Goal: Transaction & Acquisition: Purchase product/service

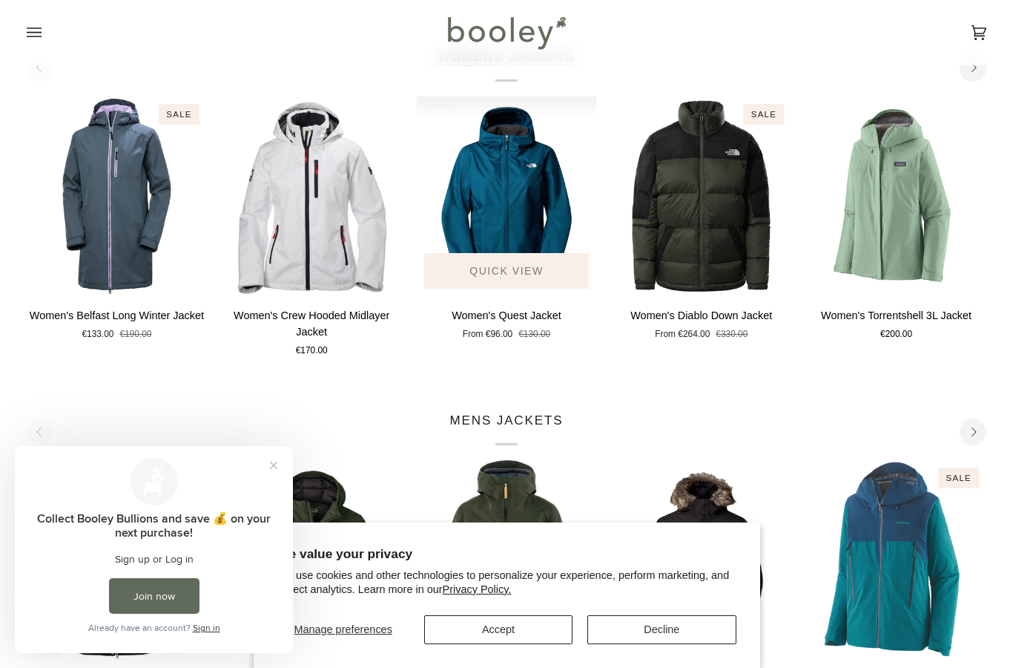
scroll to position [668, 0]
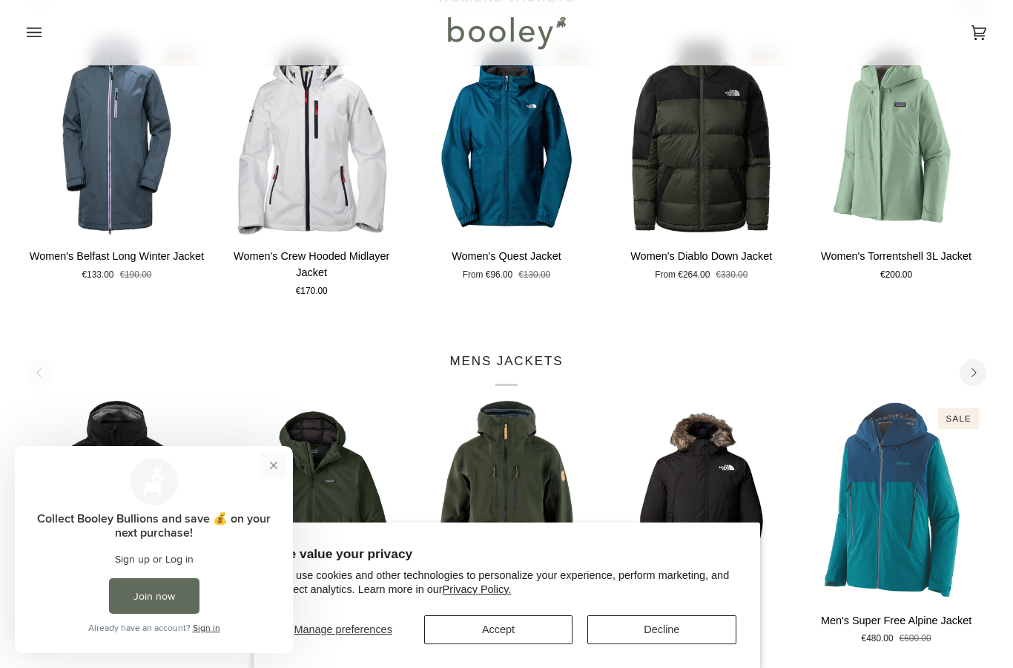
click at [280, 456] on button "Close prompt" at bounding box center [273, 465] width 27 height 27
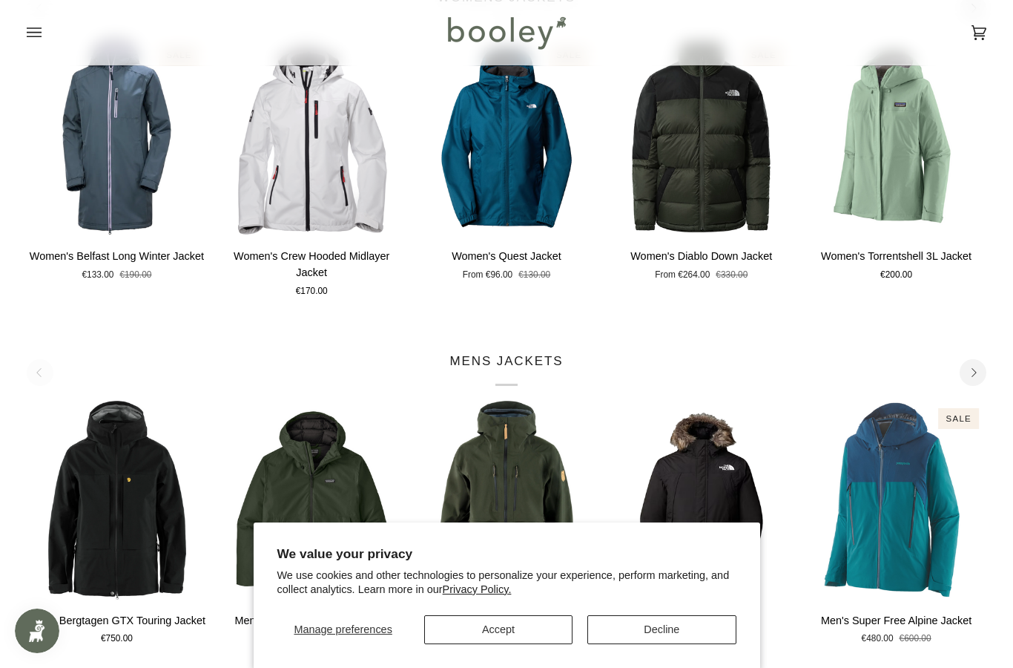
click at [467, 630] on button "Accept" at bounding box center [498, 629] width 148 height 29
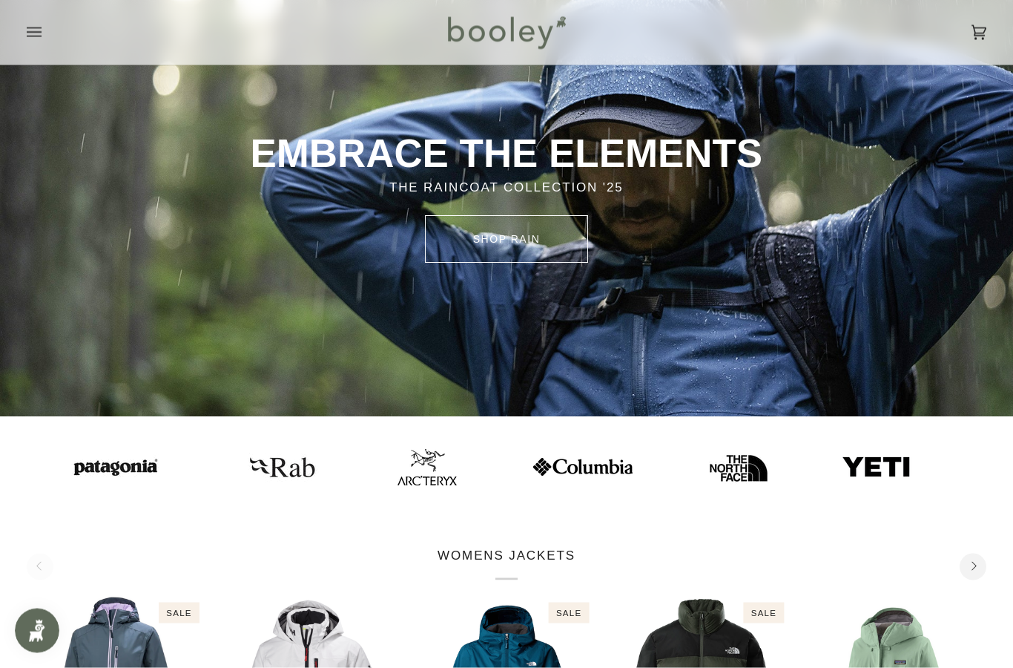
scroll to position [0, 0]
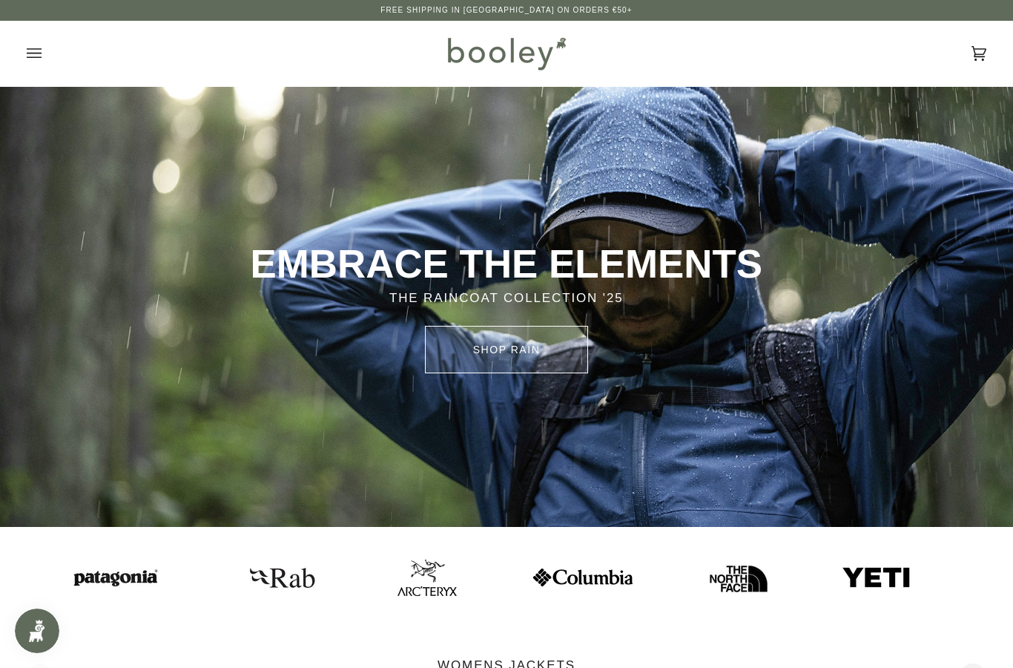
click at [543, 356] on link "SHOP rain" at bounding box center [506, 349] width 163 height 47
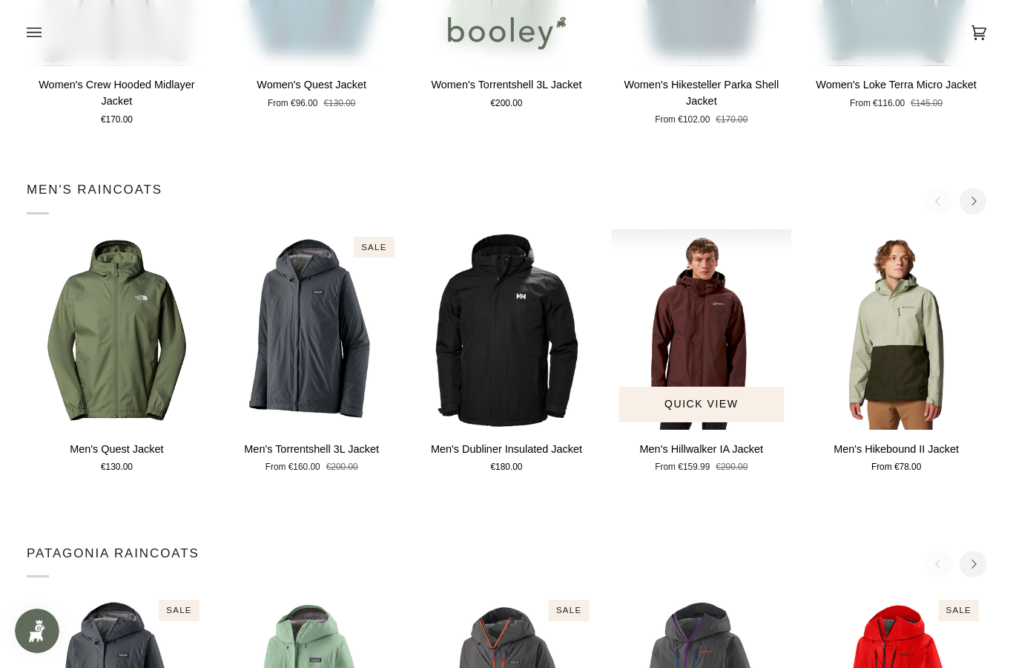
scroll to position [803, 0]
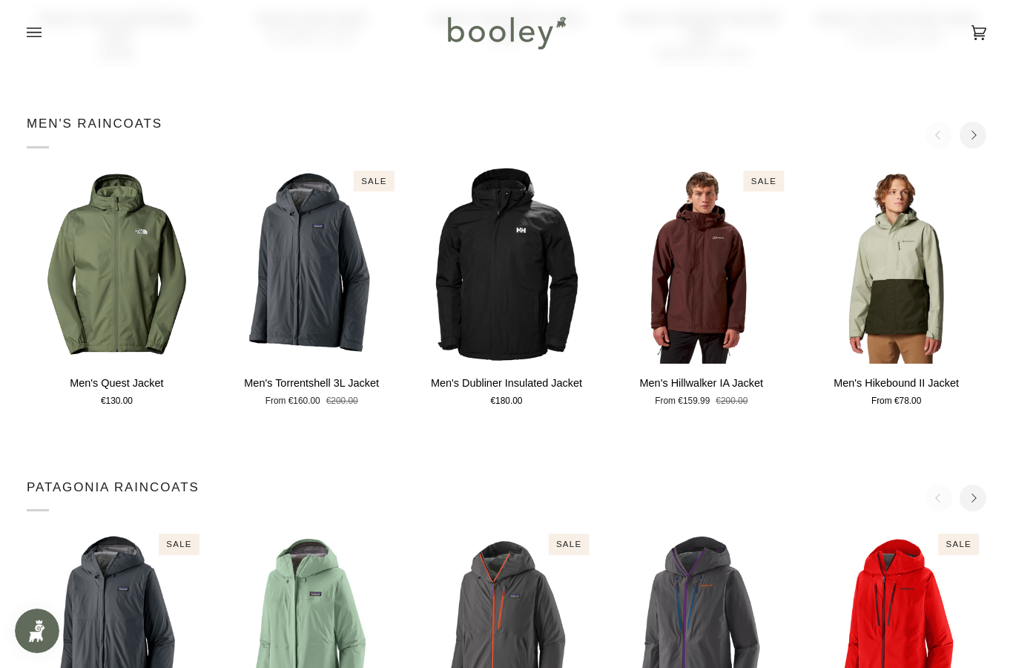
click at [71, 135] on p "Men's RainCoats" at bounding box center [95, 131] width 136 height 34
click at [961, 136] on button "Next" at bounding box center [973, 135] width 27 height 27
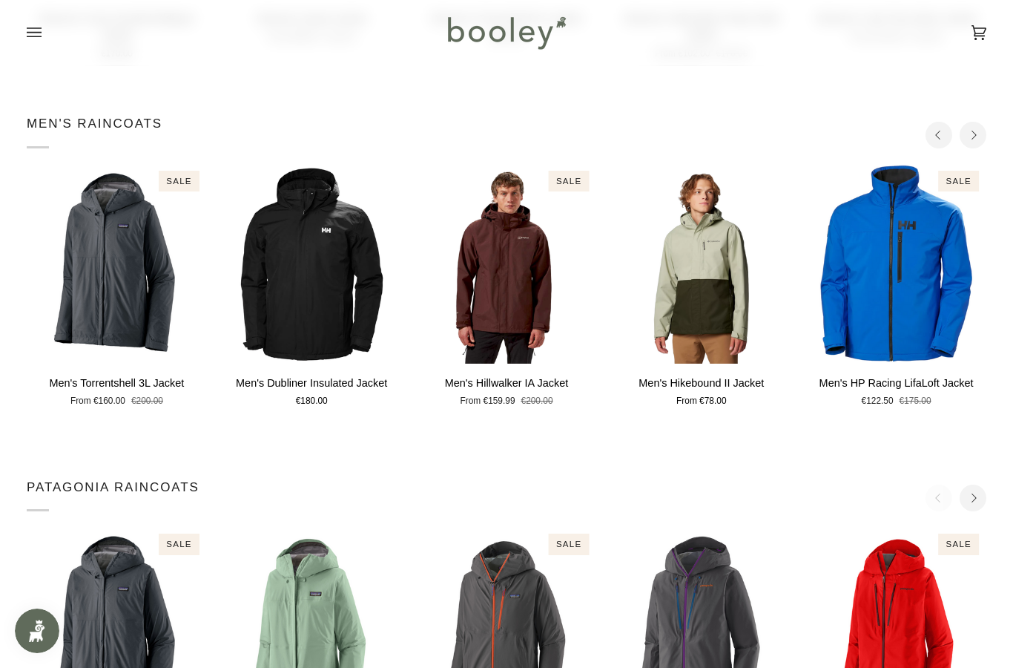
click at [79, 131] on p "Men's RainCoats" at bounding box center [95, 131] width 136 height 34
click at [978, 131] on icon "Next" at bounding box center [974, 136] width 10 height 10
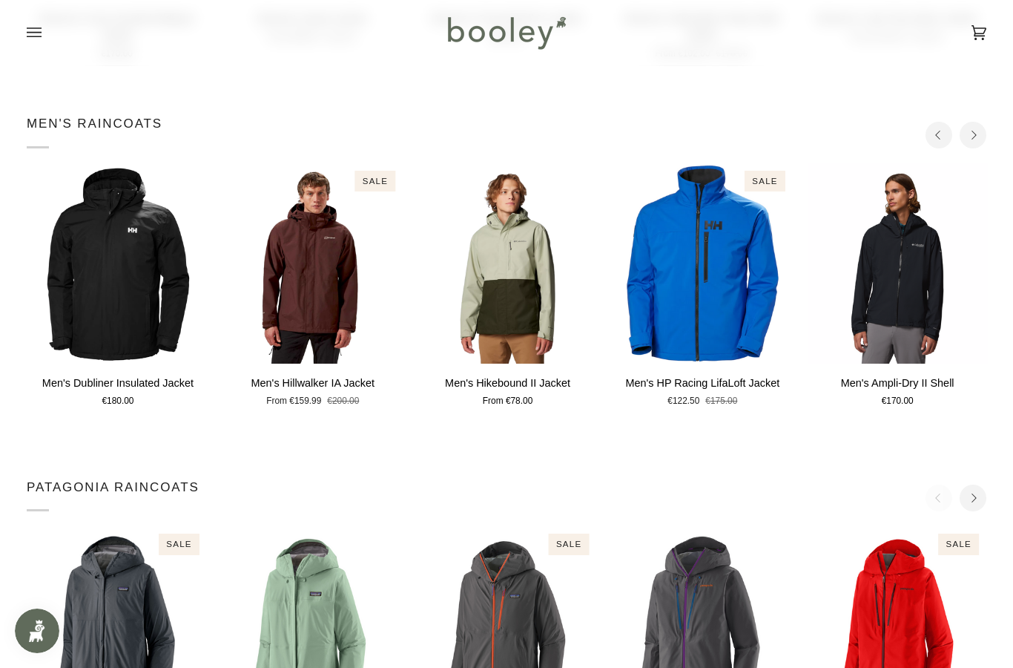
click at [976, 131] on icon "Next" at bounding box center [974, 136] width 10 height 10
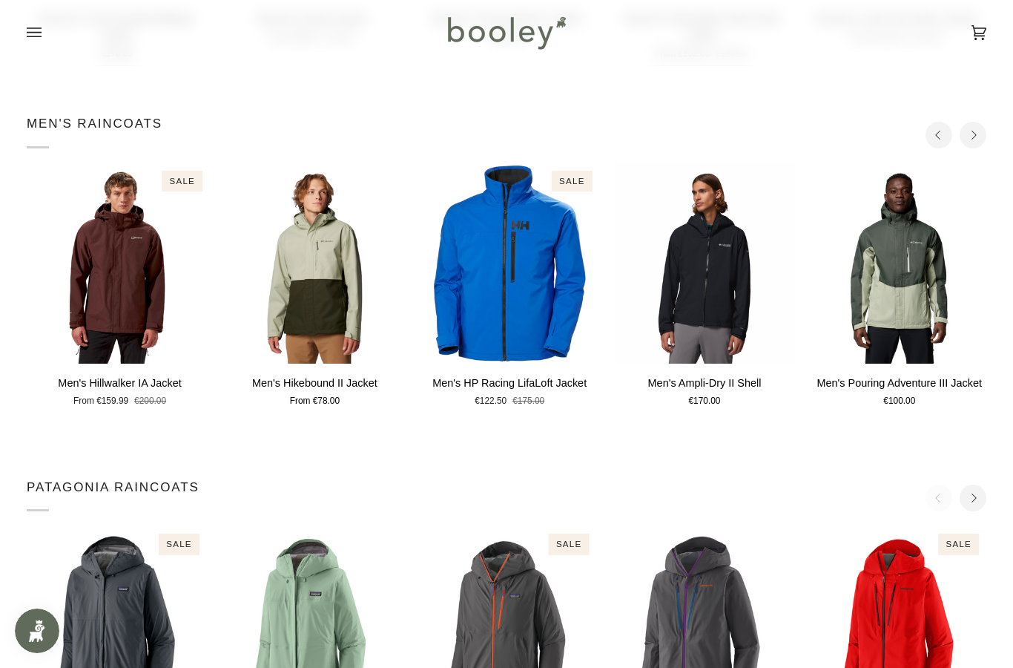
click at [976, 131] on icon "Next" at bounding box center [974, 136] width 10 height 10
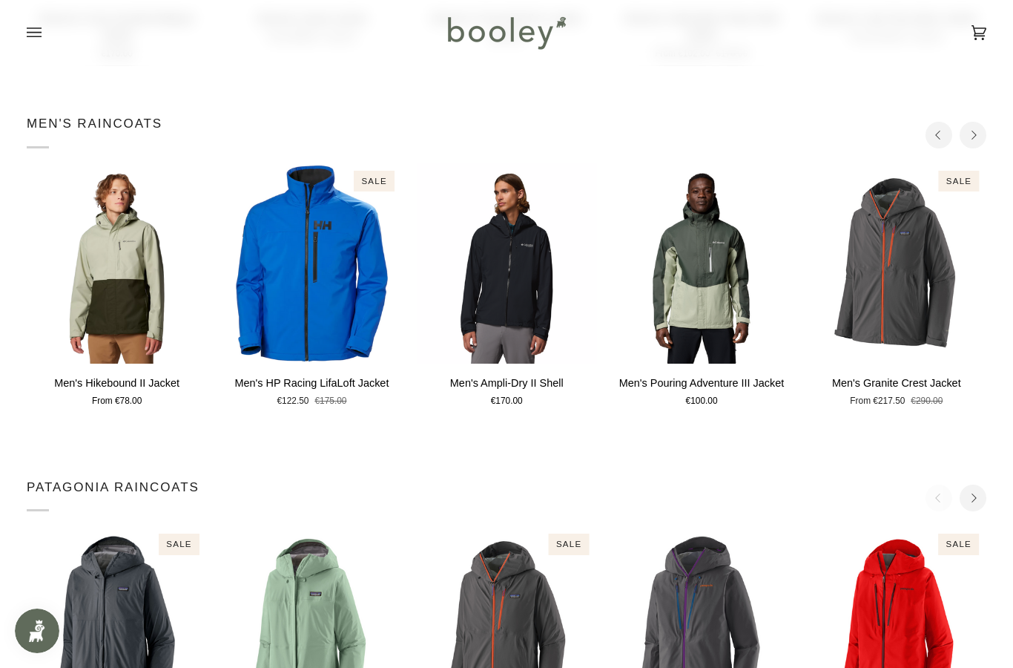
click at [976, 131] on icon "Next" at bounding box center [974, 136] width 10 height 10
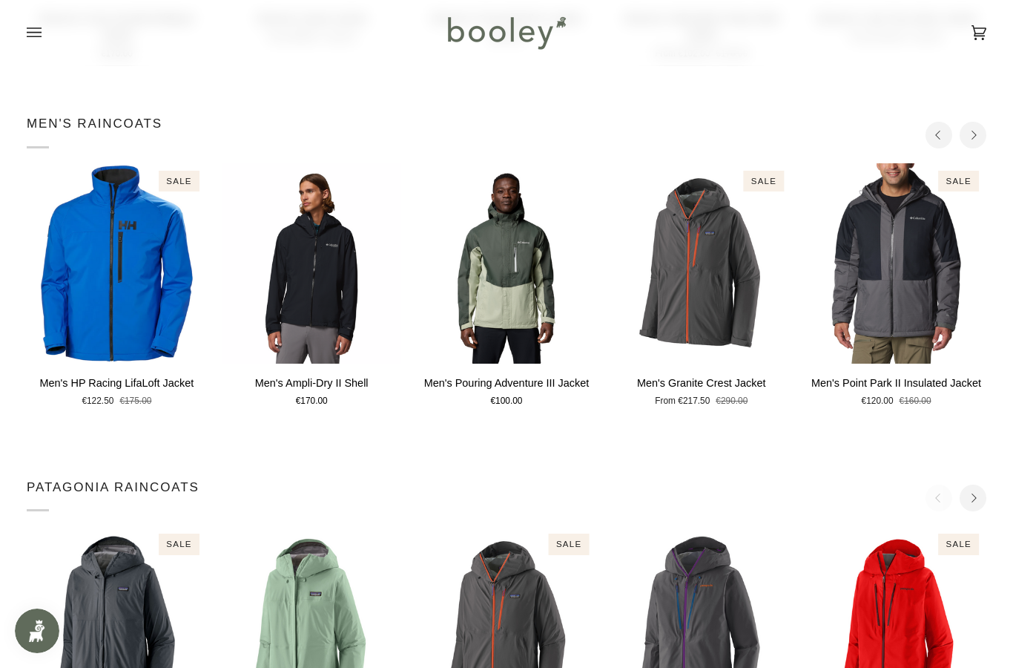
click at [0, 0] on html "Skip to content Free Shipping in [GEOGRAPHIC_DATA] on Orders €50+ Free Shipping…" at bounding box center [506, 601] width 1013 height 2808
click at [982, 132] on button "Next" at bounding box center [973, 135] width 27 height 27
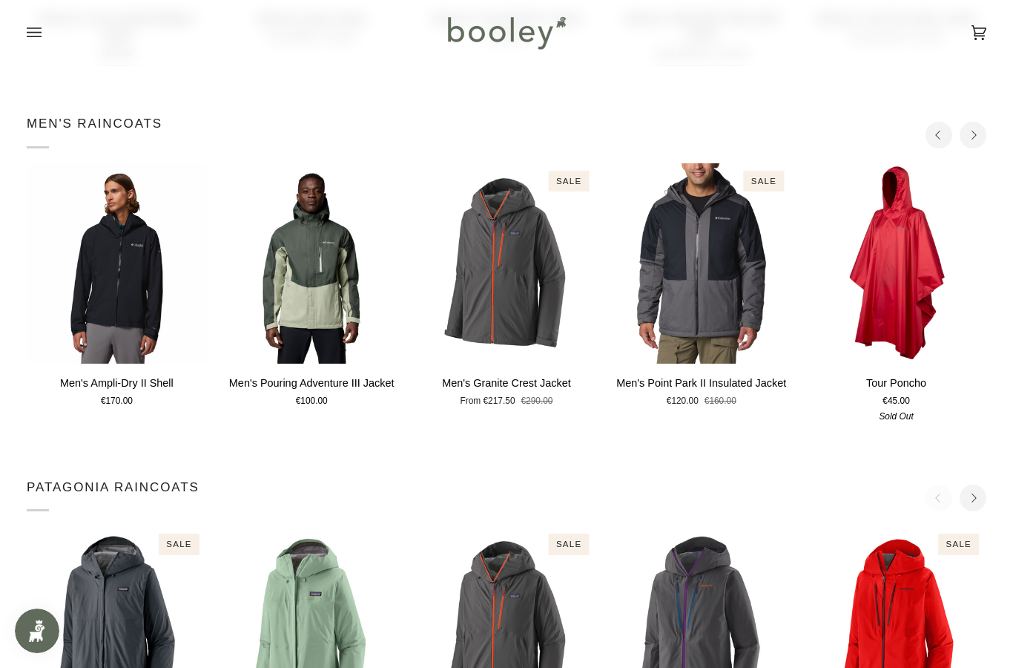
click at [982, 133] on button "Next" at bounding box center [973, 135] width 27 height 27
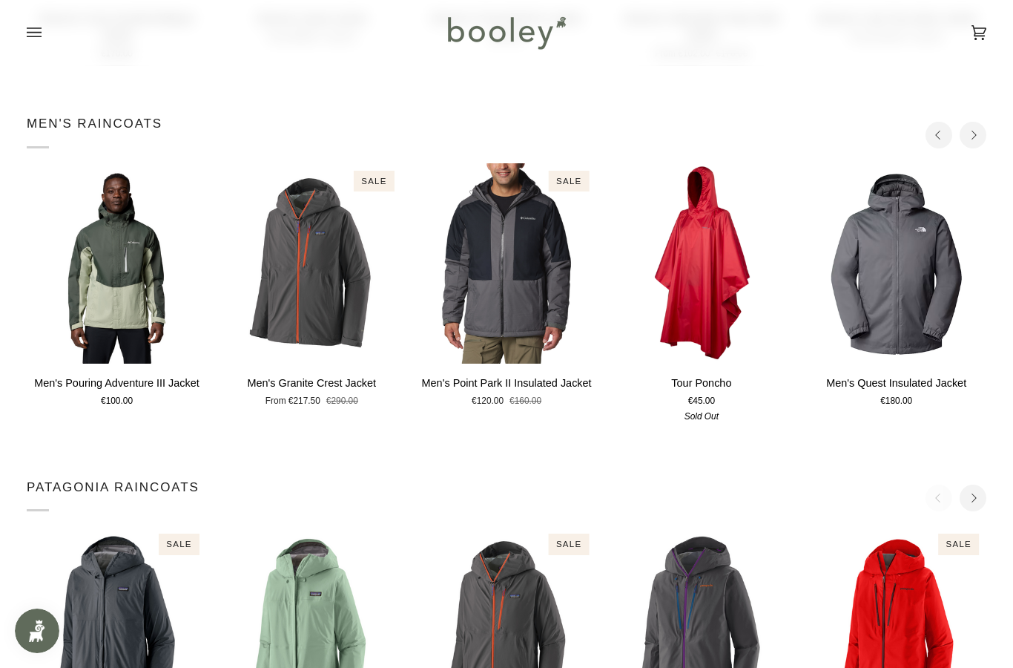
click at [982, 133] on button "Next" at bounding box center [973, 135] width 27 height 27
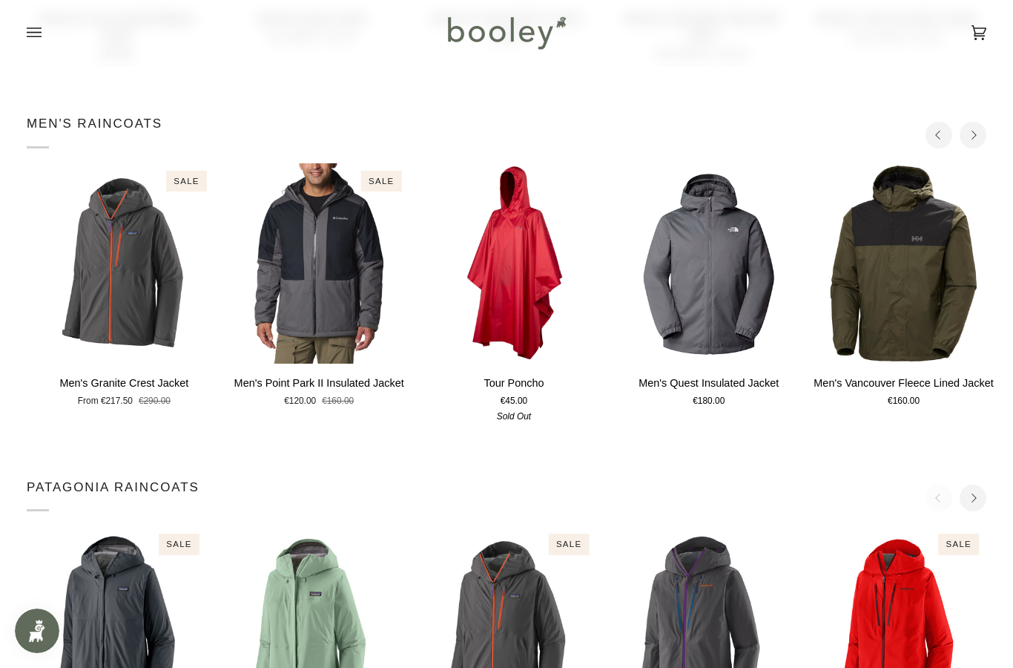
click at [982, 133] on button "Next" at bounding box center [973, 135] width 27 height 27
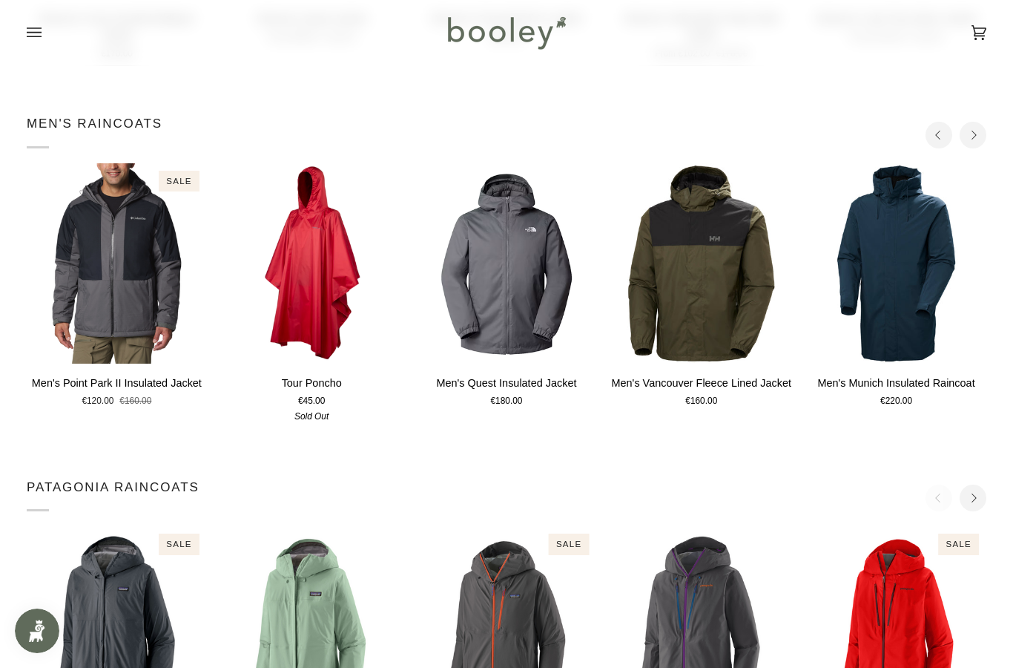
click at [983, 133] on button "Next" at bounding box center [973, 135] width 27 height 27
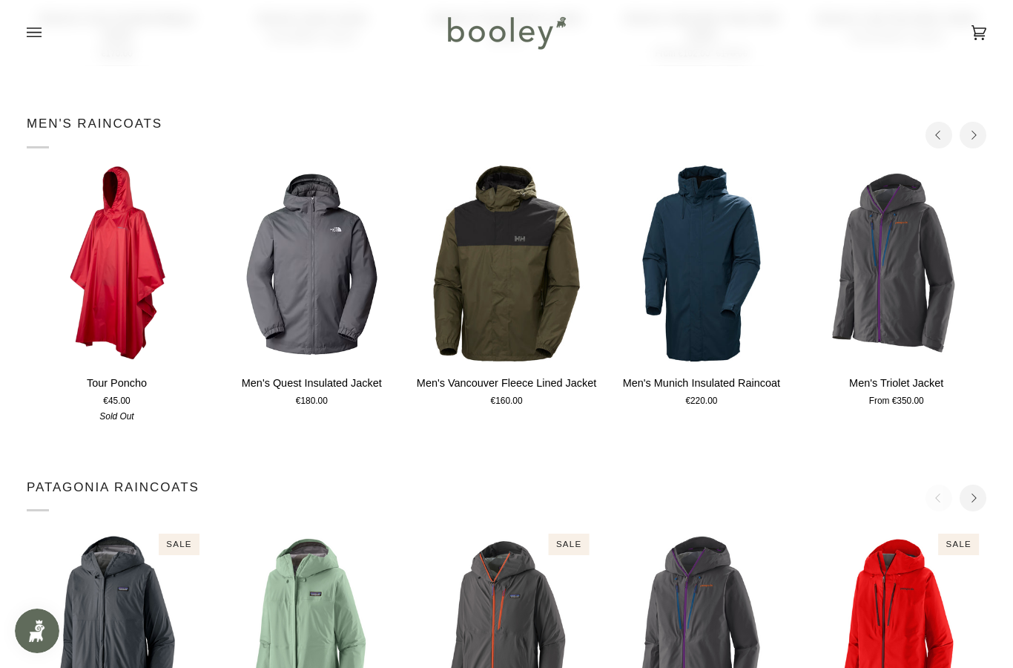
click at [983, 133] on button "Next" at bounding box center [973, 135] width 27 height 27
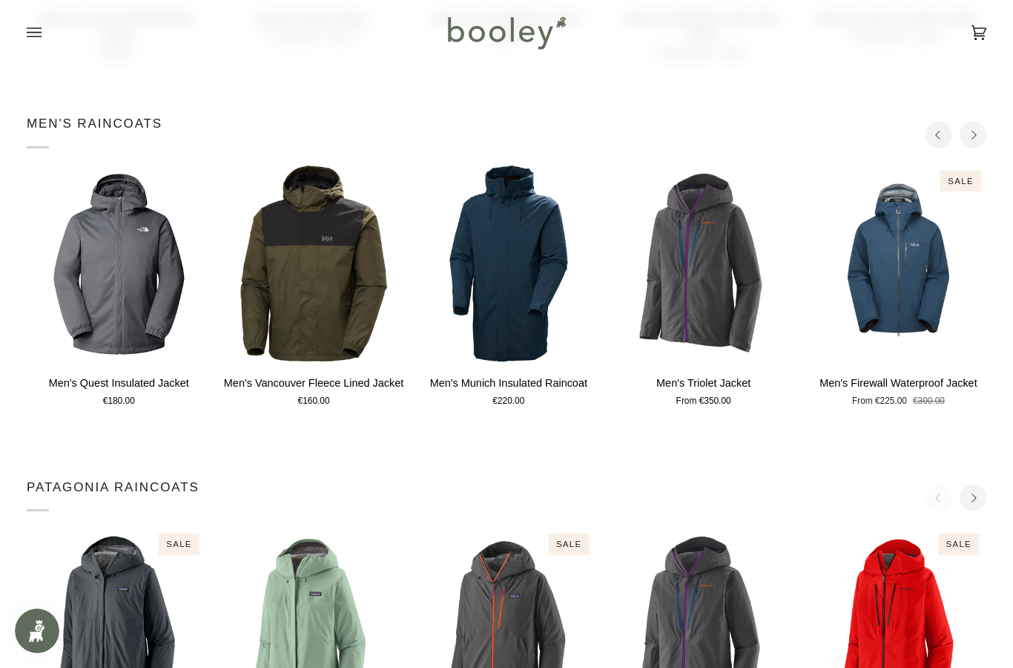
click at [983, 133] on button "Next" at bounding box center [973, 135] width 27 height 27
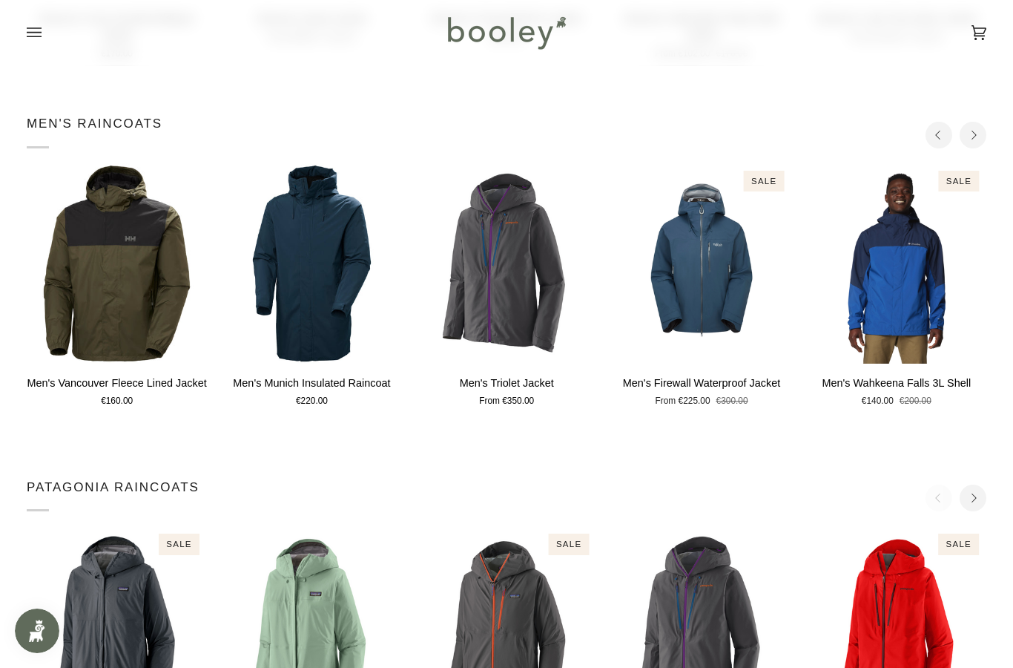
click at [983, 132] on button "Next" at bounding box center [973, 135] width 27 height 27
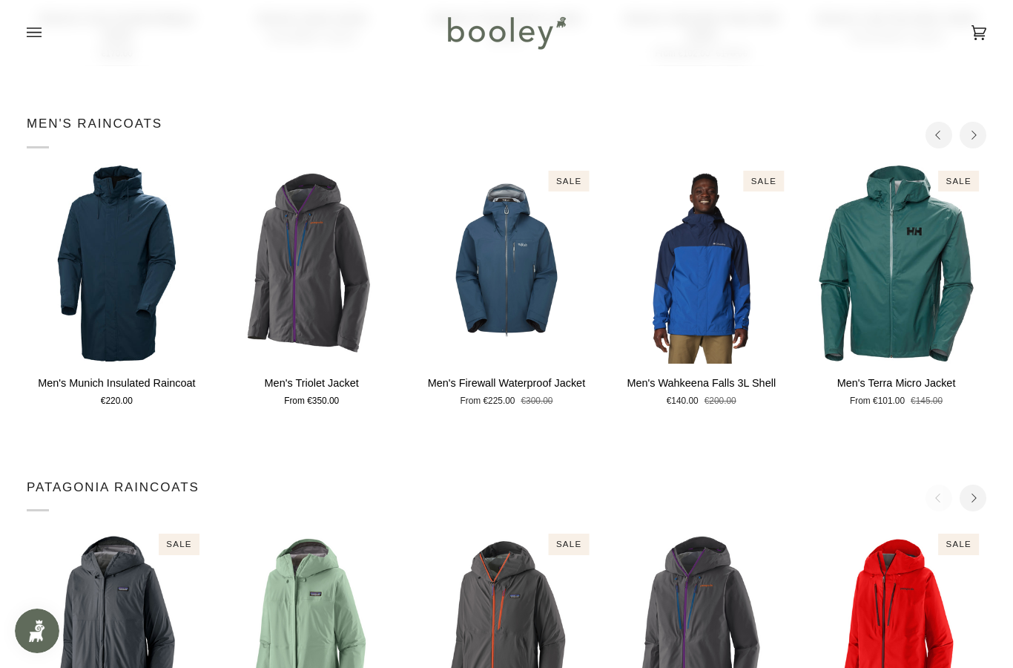
click at [970, 137] on icon "Next" at bounding box center [974, 136] width 10 height 10
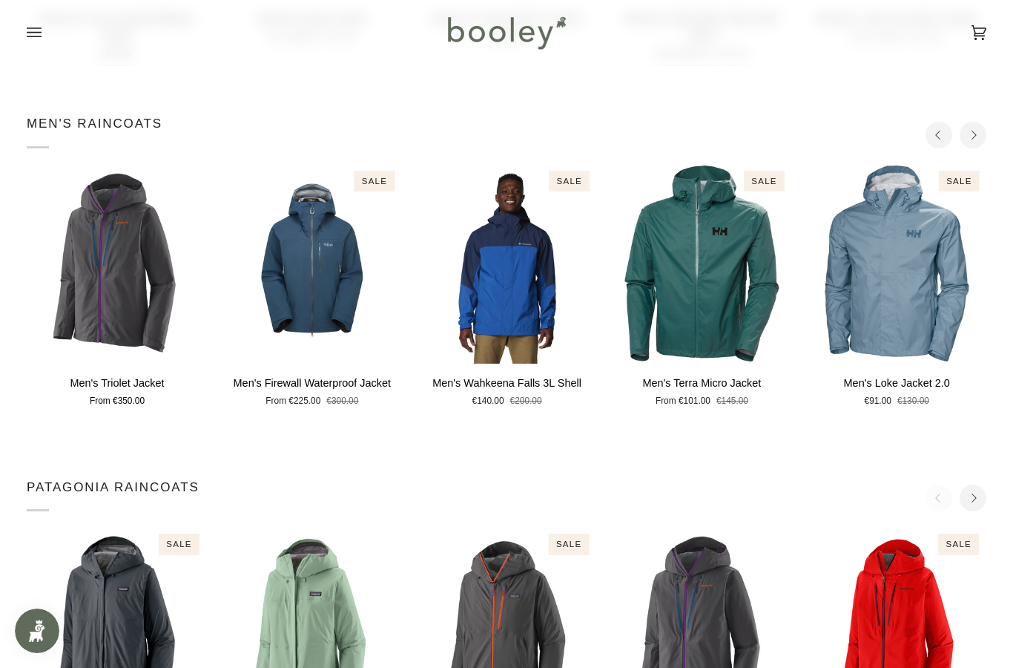
click at [970, 137] on icon "Next" at bounding box center [974, 136] width 10 height 10
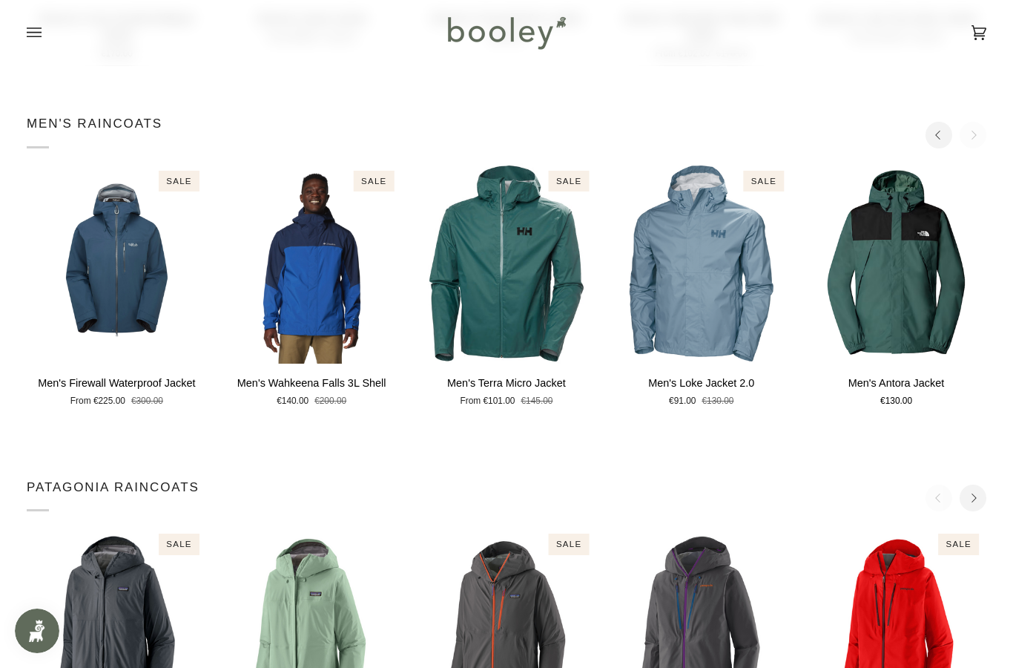
click at [970, 137] on div "Men's RainCoats" at bounding box center [507, 131] width 960 height 34
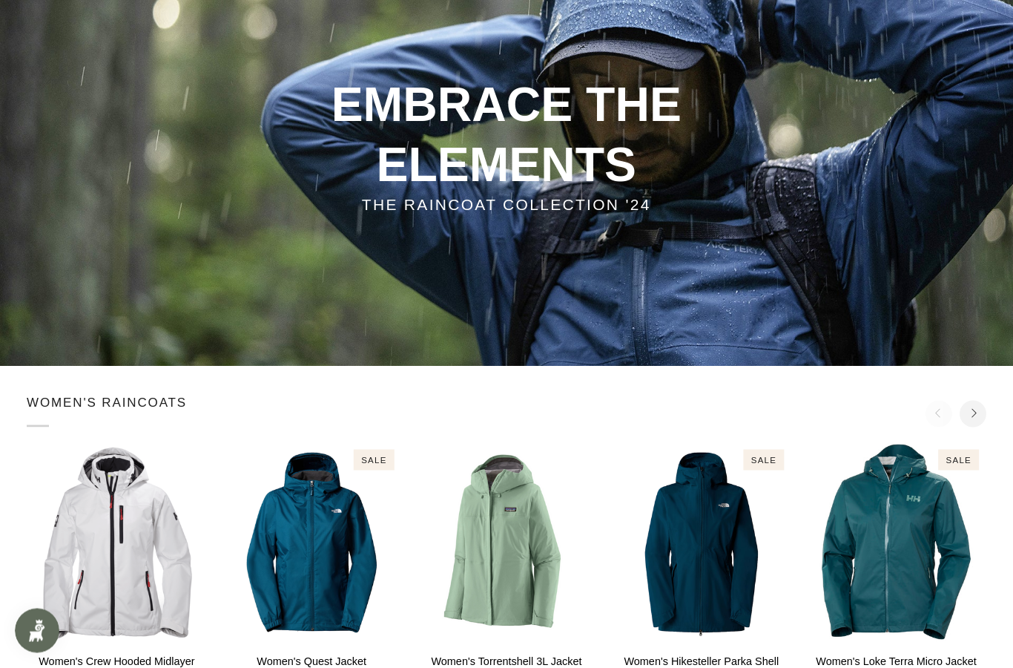
scroll to position [0, 0]
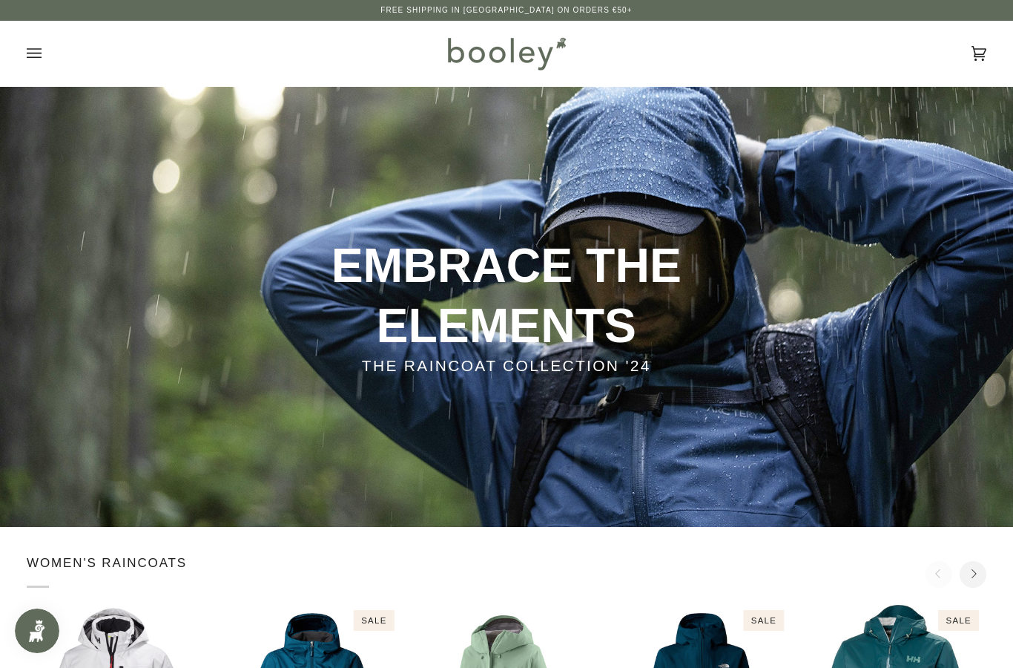
click at [30, 50] on icon "Open menu" at bounding box center [34, 53] width 15 height 22
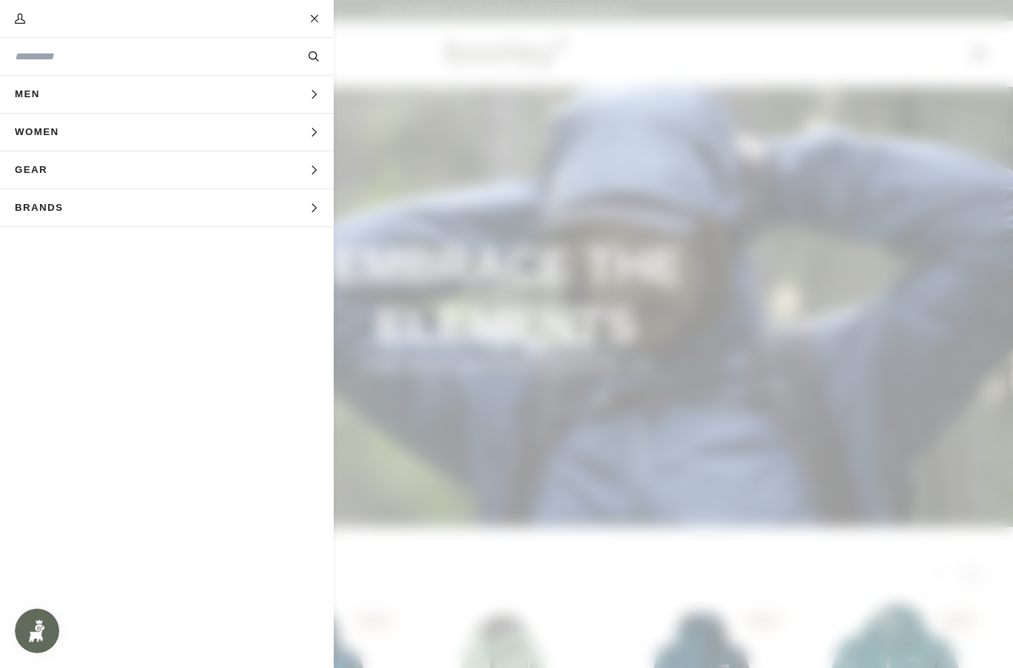
click at [159, 90] on button "Men Expand menu" at bounding box center [167, 95] width 334 height 38
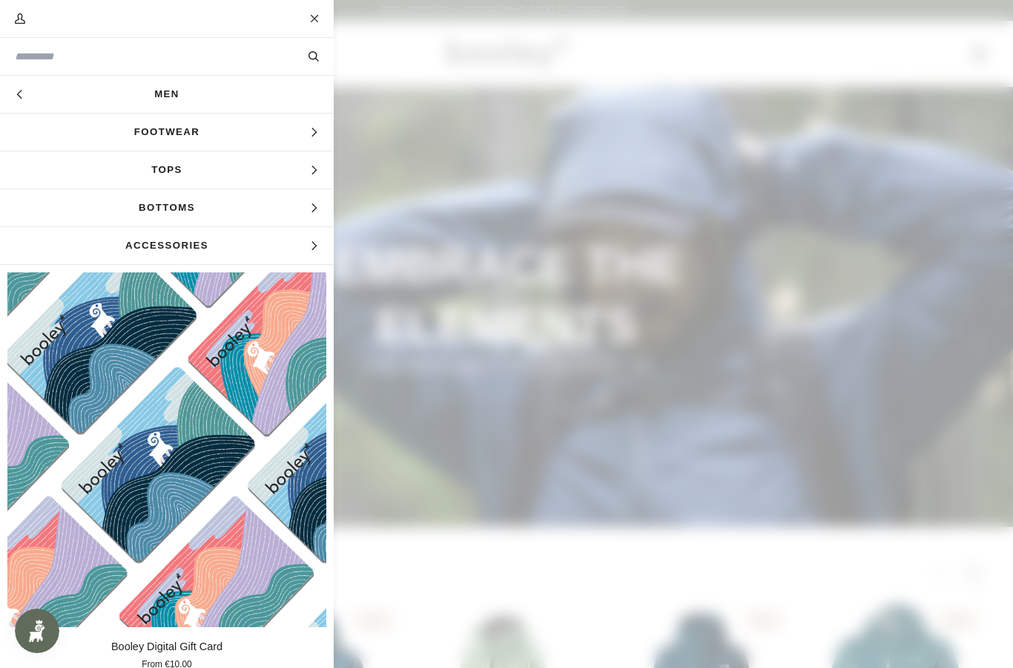
click at [281, 174] on span "Tops" at bounding box center [167, 169] width 334 height 37
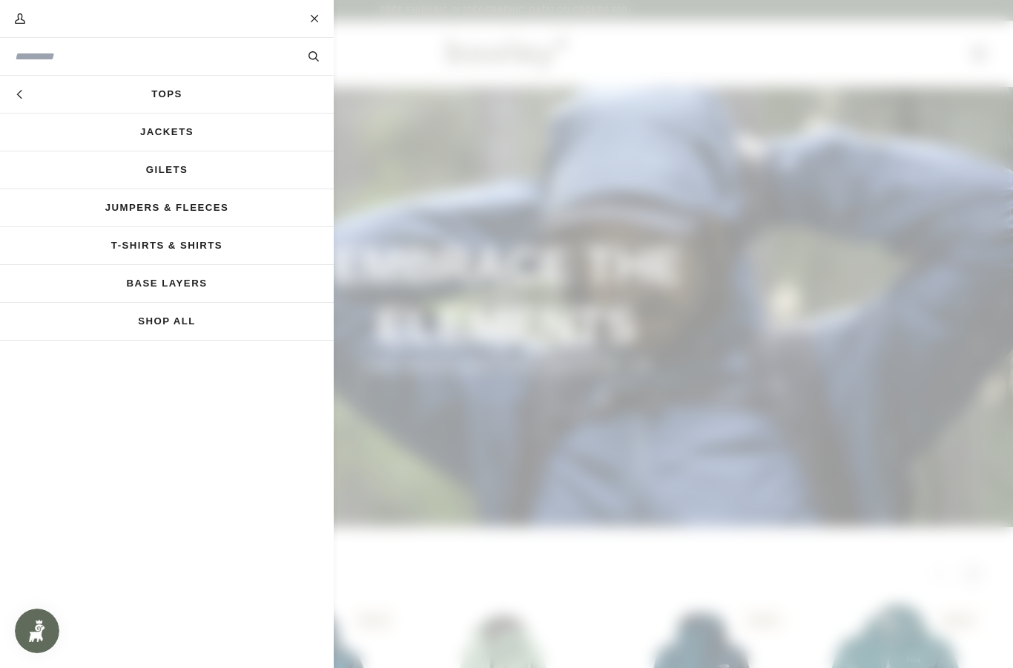
click at [209, 128] on link "Jackets" at bounding box center [167, 131] width 334 height 37
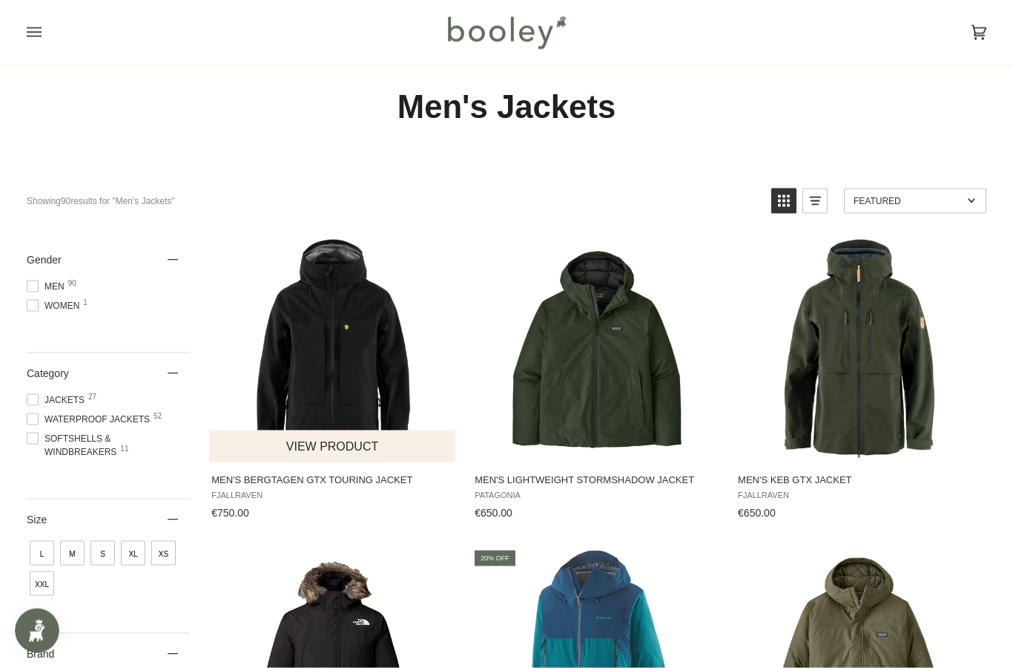
scroll to position [69, 0]
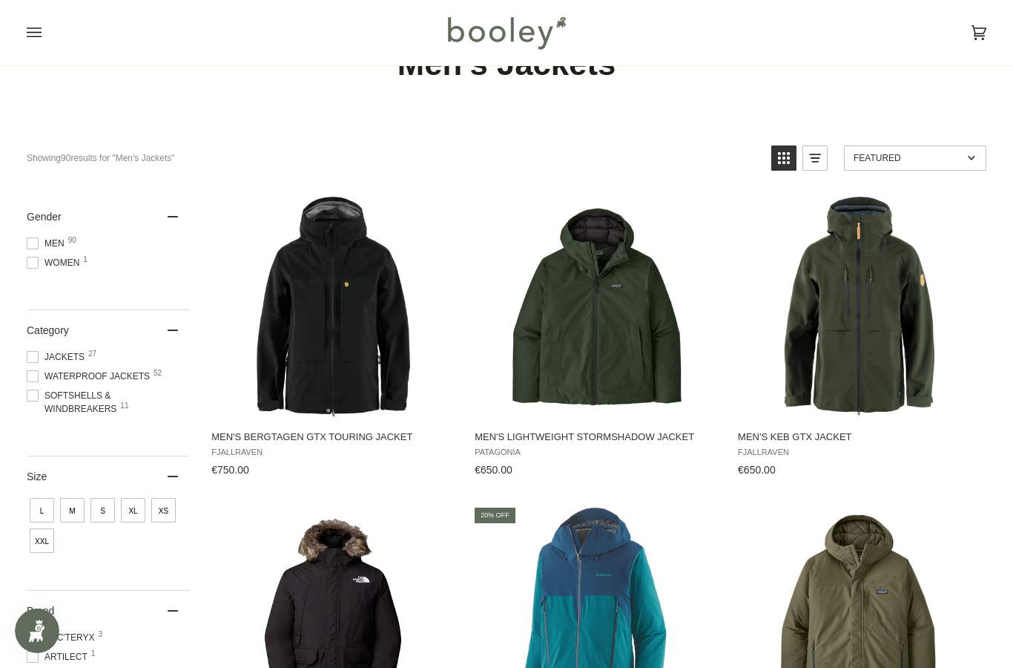
click at [135, 383] on span "Waterproof Jackets 52" at bounding box center [91, 375] width 128 height 13
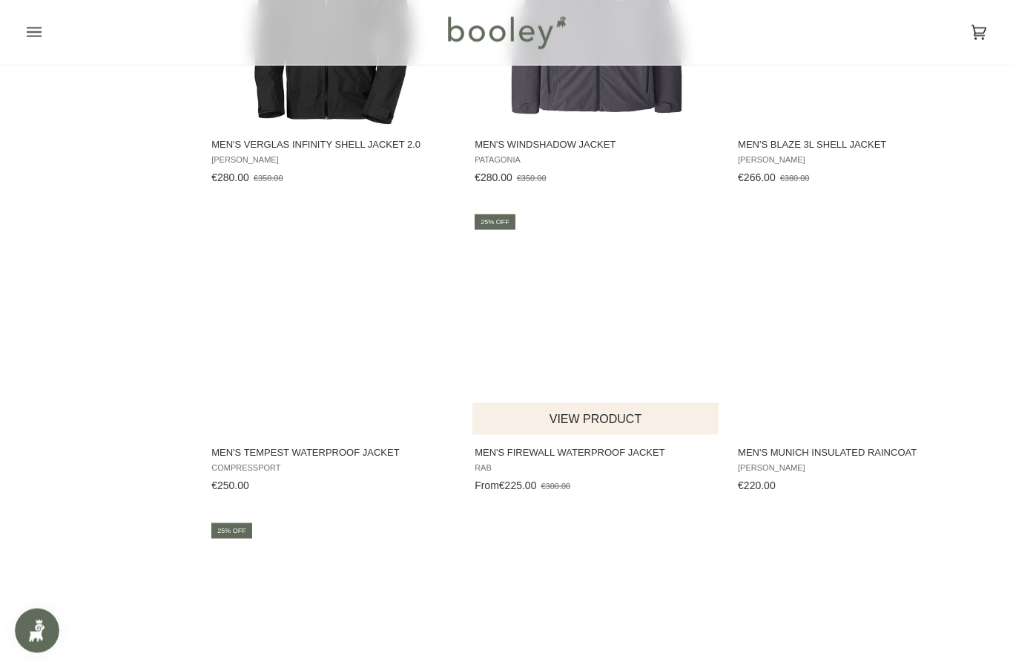
scroll to position [1512, 0]
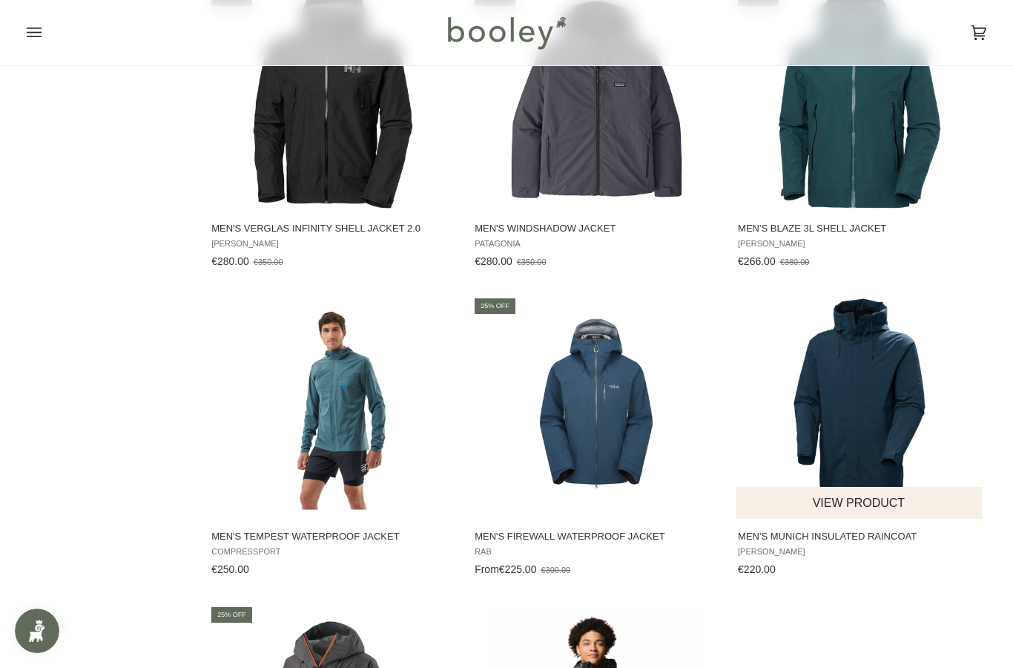
click at [860, 372] on img "Men's Munich Insulated Raincoat" at bounding box center [859, 407] width 223 height 223
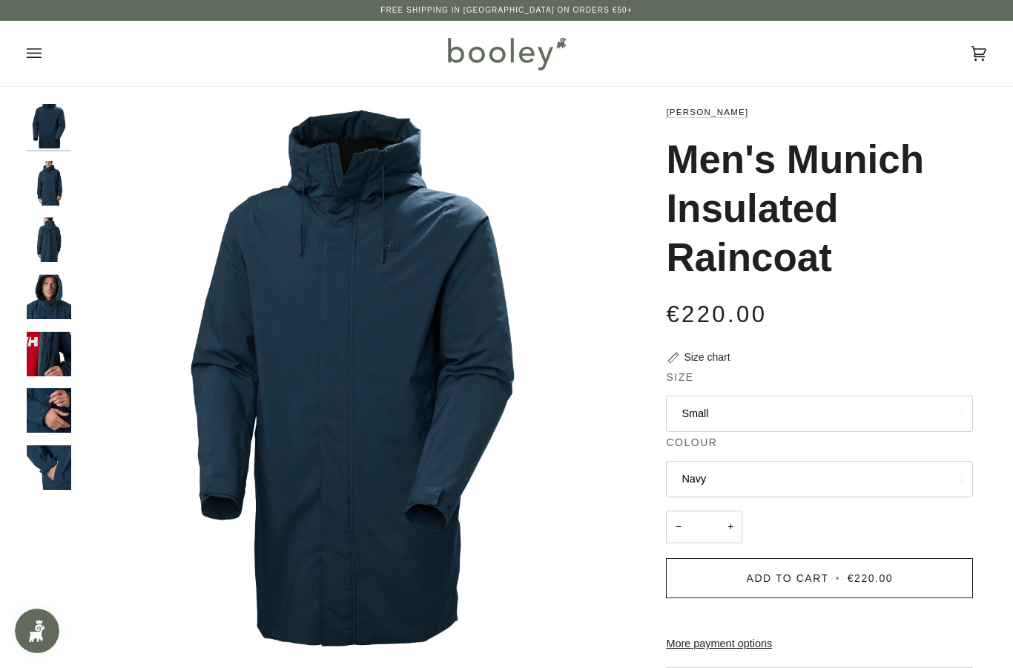
click at [56, 188] on img "Helly Hansen Men's Munich Insulated Raincoat - Booley Galway" at bounding box center [49, 183] width 45 height 45
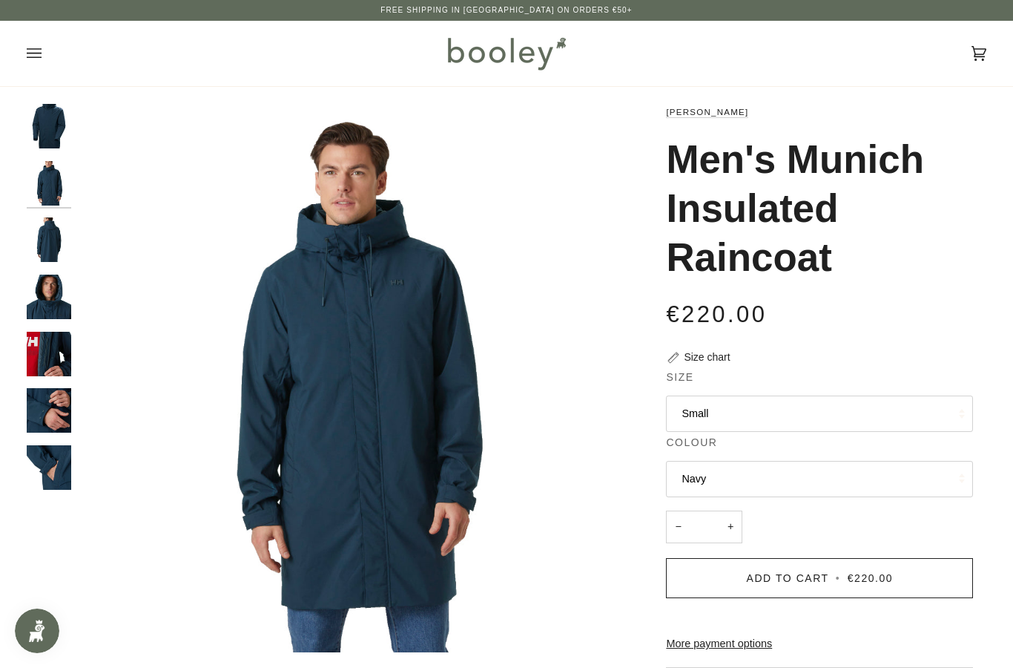
click at [56, 259] on img "Helly Hansen Men's Munich Insulated Raincoat - Booley Galway" at bounding box center [49, 239] width 45 height 45
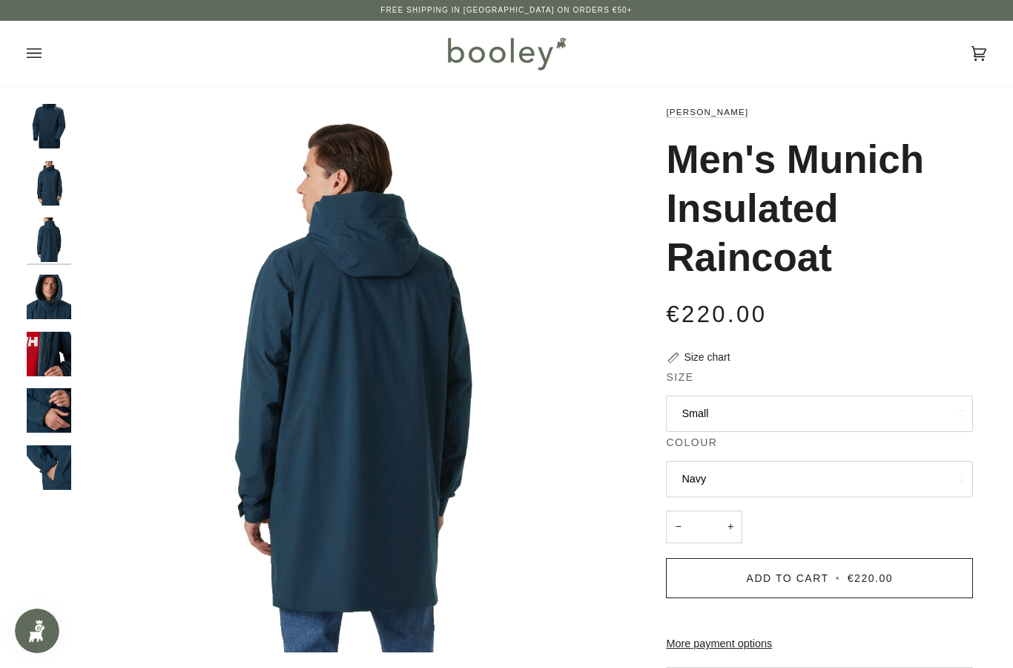
click at [48, 297] on img "Helly Hansen Men's Munich Insulated Raincoat - Booley Galway" at bounding box center [49, 296] width 45 height 45
